Goal: Task Accomplishment & Management: Use online tool/utility

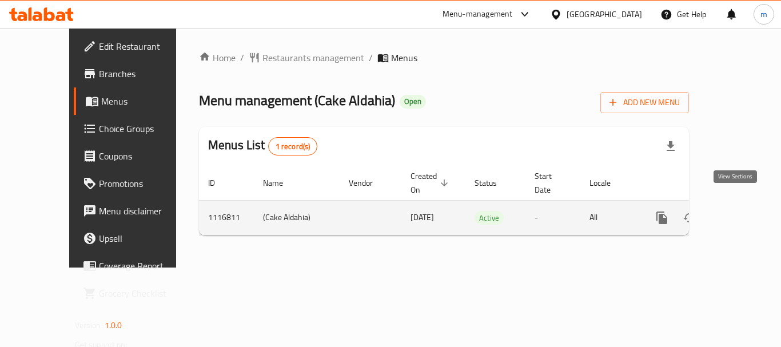
click at [740, 211] on icon "enhanced table" at bounding box center [745, 218] width 14 height 14
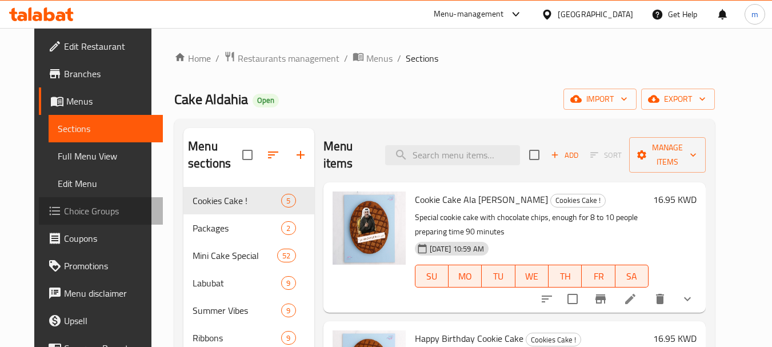
click at [69, 209] on span "Choice Groups" at bounding box center [109, 211] width 90 height 14
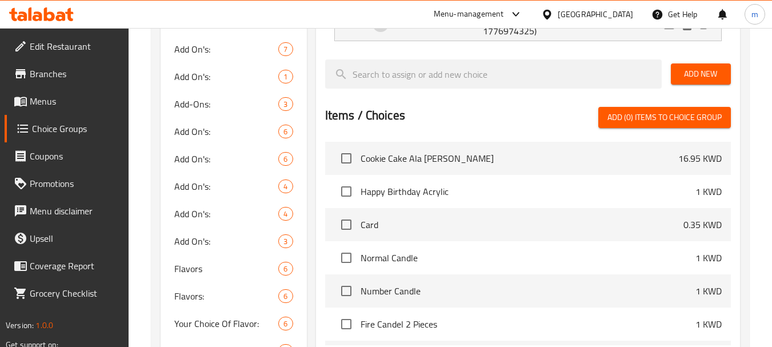
scroll to position [457, 0]
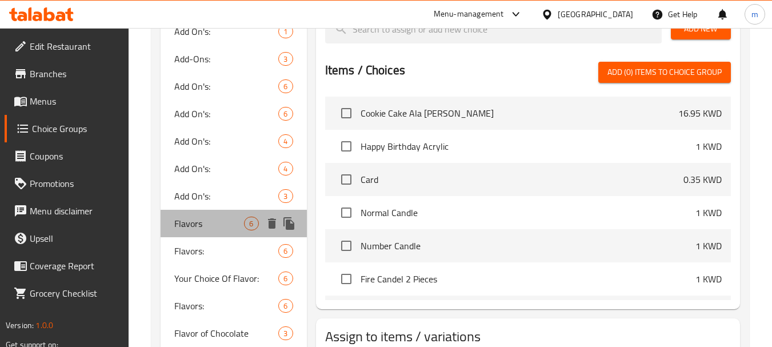
click at [230, 218] on span "Flavors" at bounding box center [209, 224] width 70 height 14
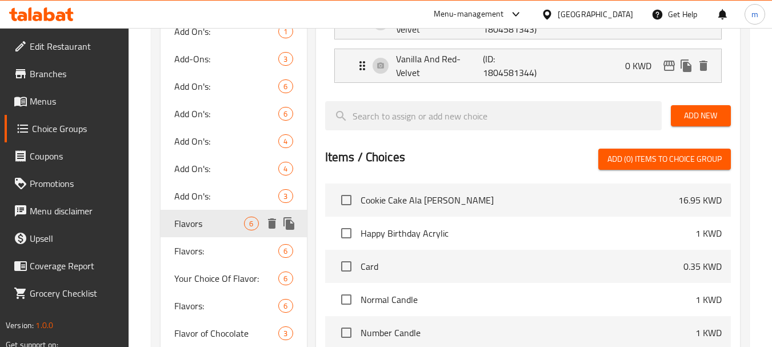
type input "Flavors"
type input "النكهات"
type input "1"
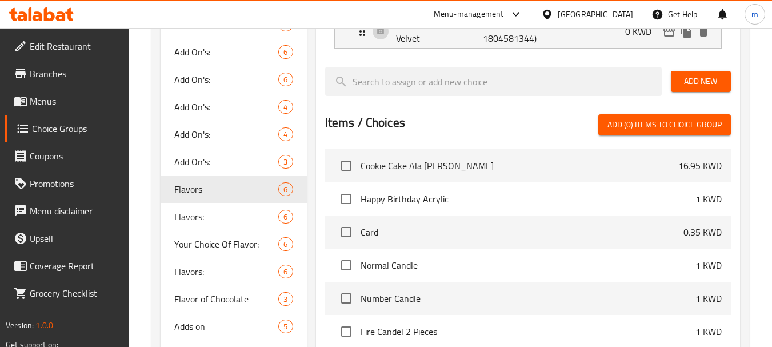
scroll to position [572, 0]
